Goal: Task Accomplishment & Management: Manage account settings

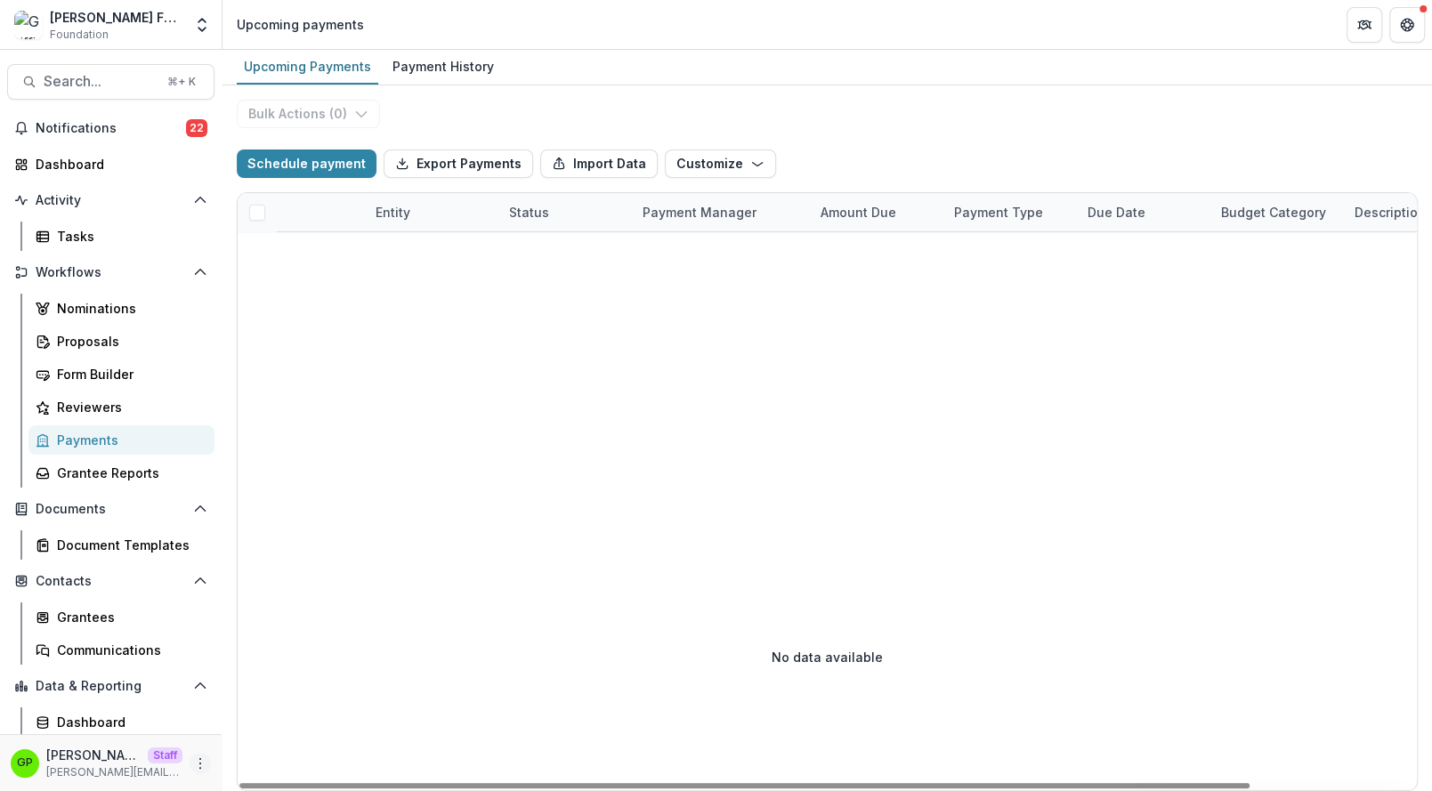
click at [201, 762] on icon "More" at bounding box center [200, 763] width 14 height 14
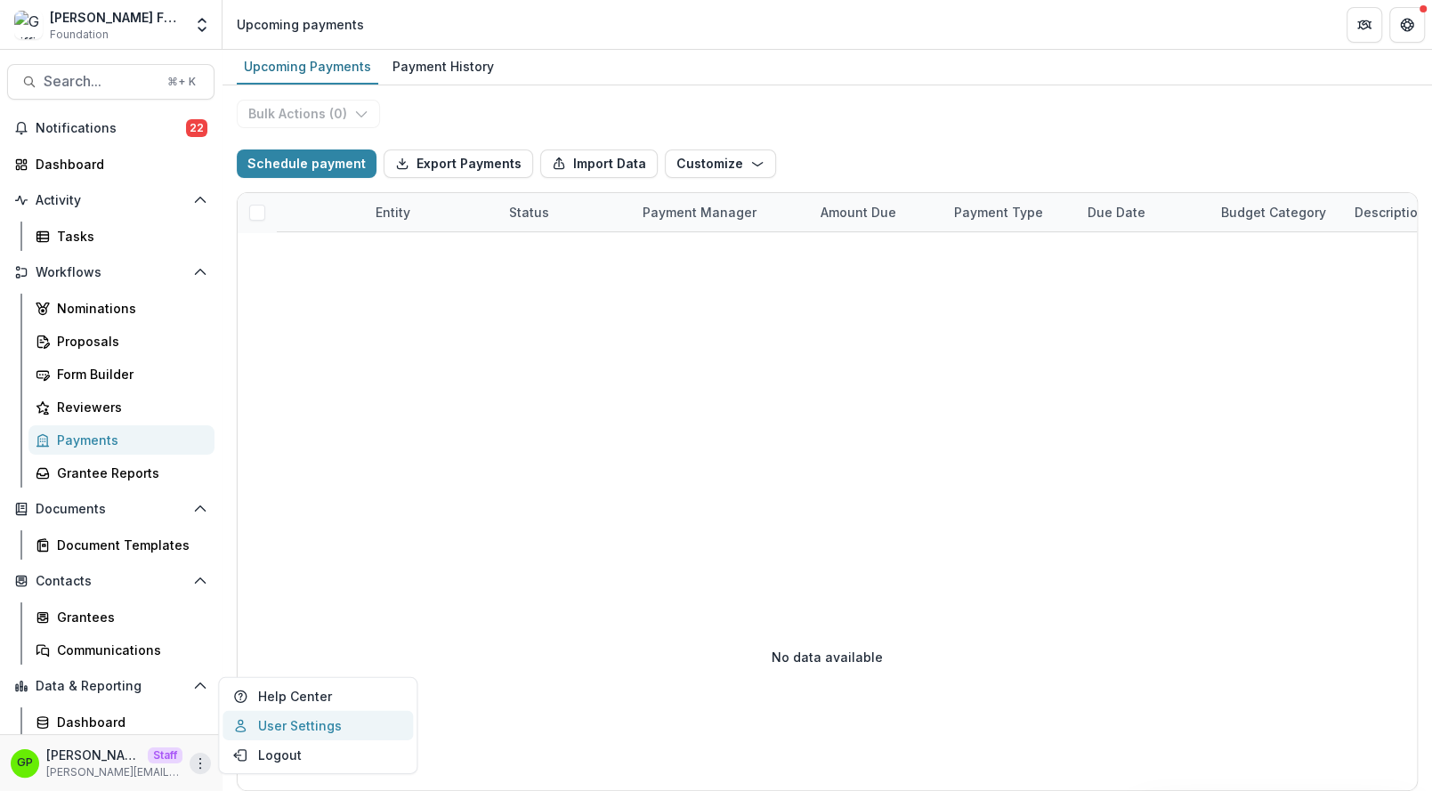
click at [283, 721] on link "User Settings" at bounding box center [317, 725] width 190 height 29
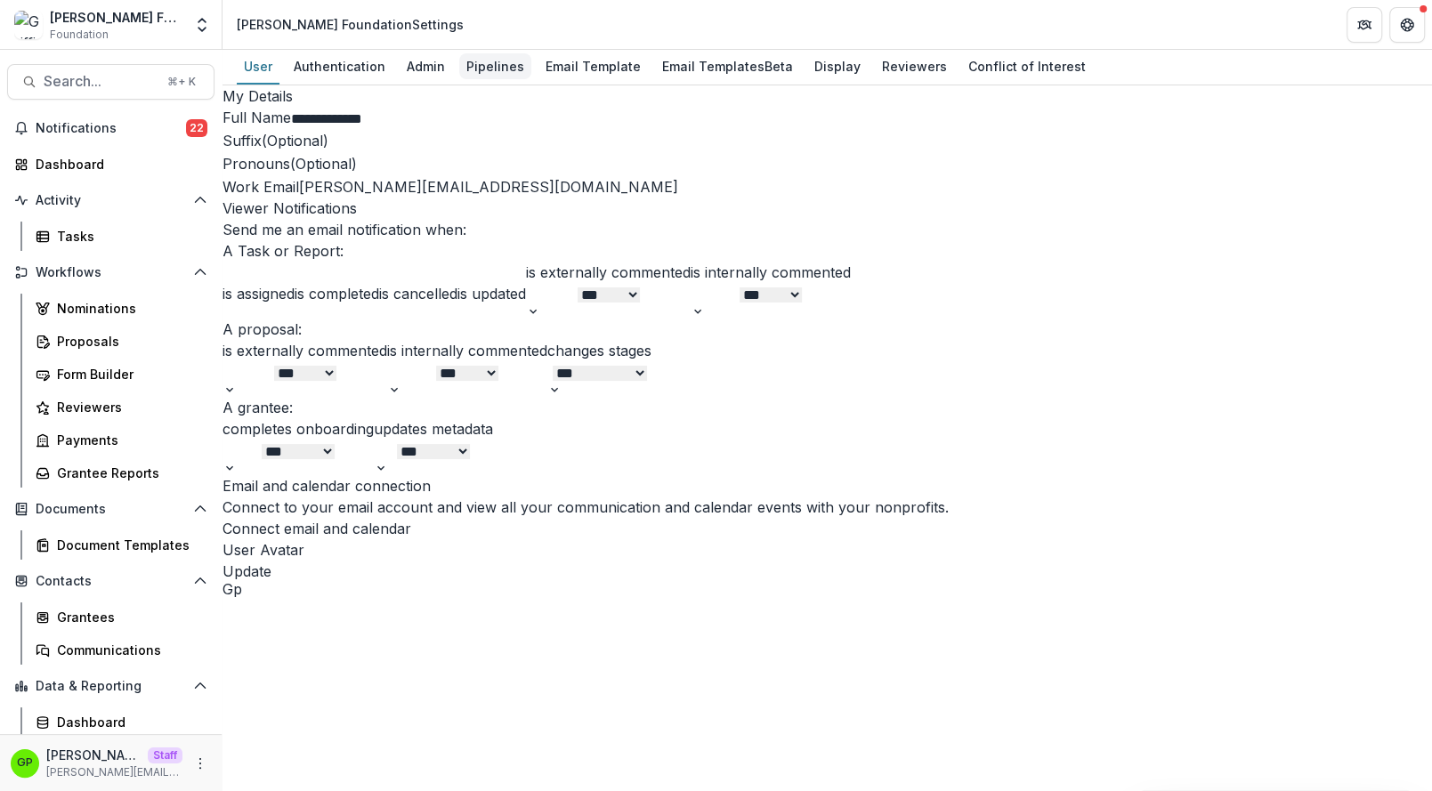
click at [499, 76] on div "Pipelines" at bounding box center [495, 66] width 72 height 26
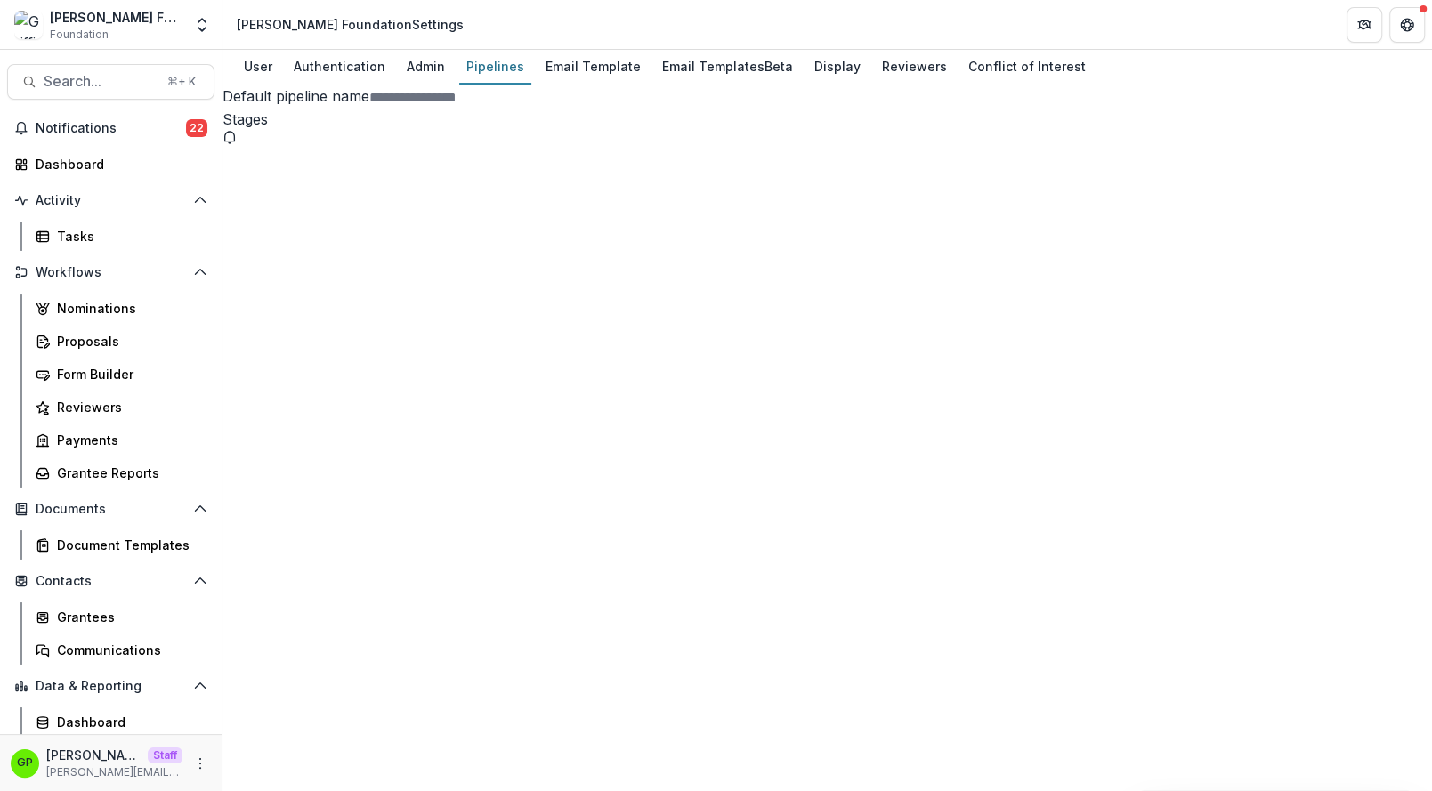
select select "*********"
